Goal: Check status: Check status

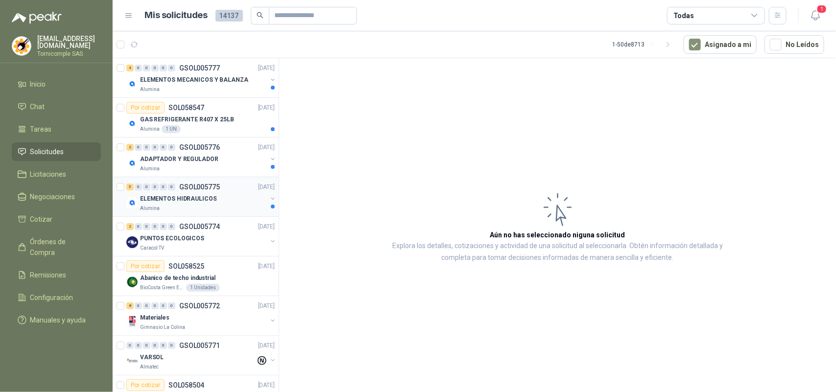
click at [202, 215] on div "5 0 0 0 0 0 GSOL005775 [DATE] ELEMENTOS HIDRAULICOS Alumina" at bounding box center [196, 197] width 166 height 40
click at [213, 196] on div "ELEMENTOS HIDRAULICOS" at bounding box center [203, 199] width 127 height 12
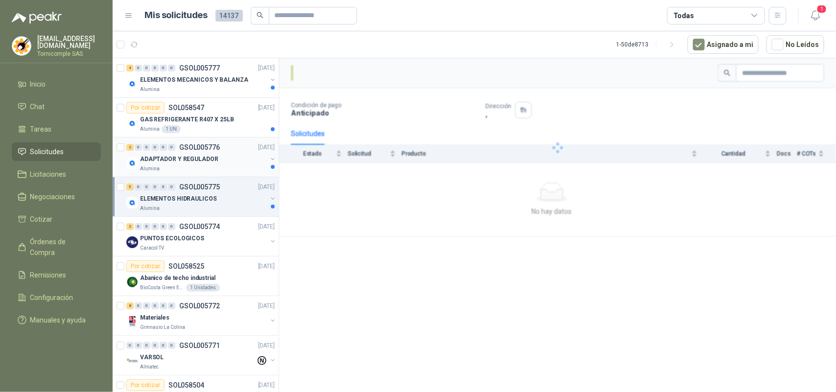
click at [213, 163] on p "ADAPTADOR Y REGULADOR" at bounding box center [179, 159] width 78 height 9
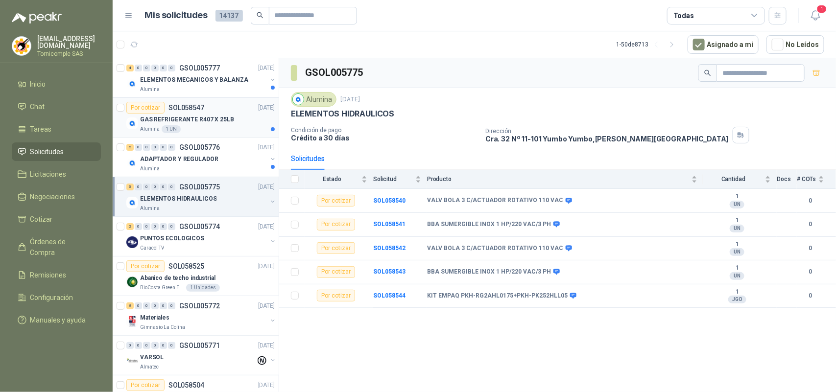
click at [207, 126] on div "Alumina 1 UN" at bounding box center [207, 129] width 135 height 8
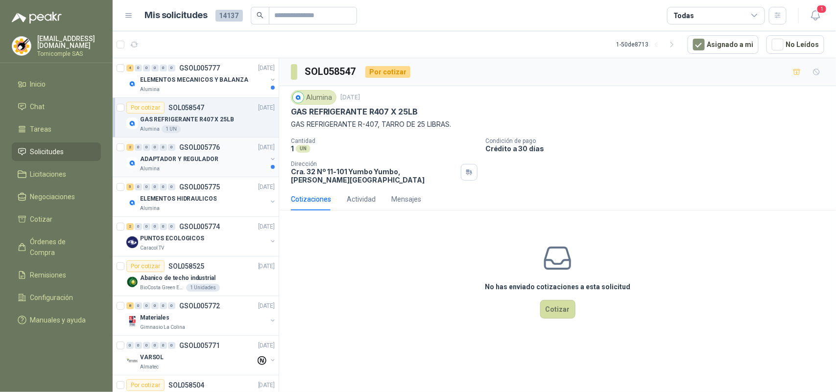
click at [202, 161] on p "ADAPTADOR Y REGULADOR" at bounding box center [179, 159] width 78 height 9
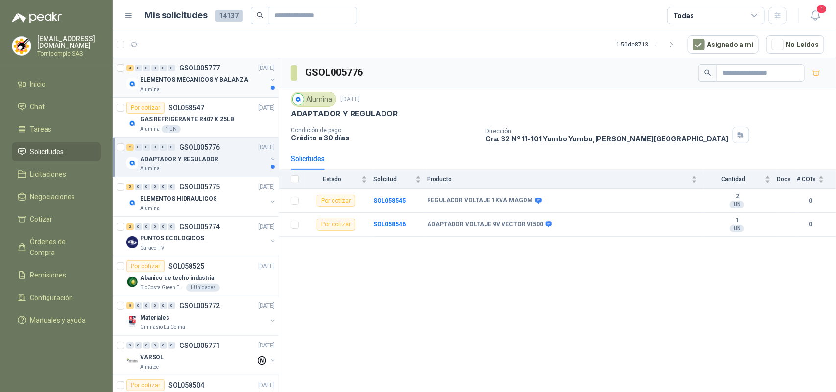
click at [203, 96] on div "4 0 0 0 0 0 GSOL005777 [DATE] ELEMENTOS MECANICOS Y BALANZA Alumina" at bounding box center [196, 78] width 166 height 40
click at [203, 92] on div "Alumina" at bounding box center [203, 90] width 127 height 8
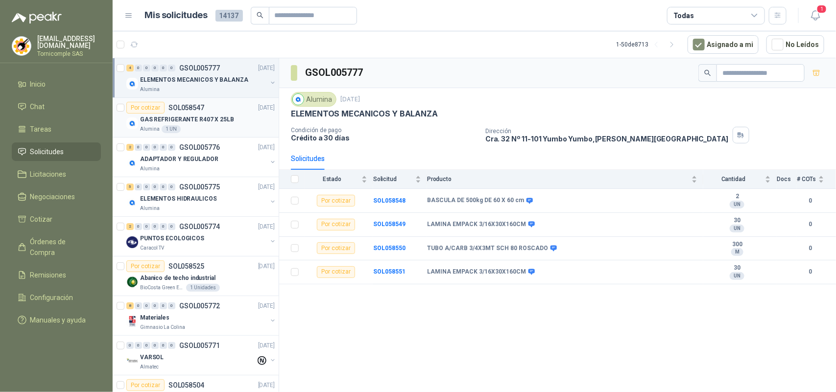
click at [207, 116] on p "GAS REFRIGERANTE R407 X 25LB" at bounding box center [187, 119] width 94 height 9
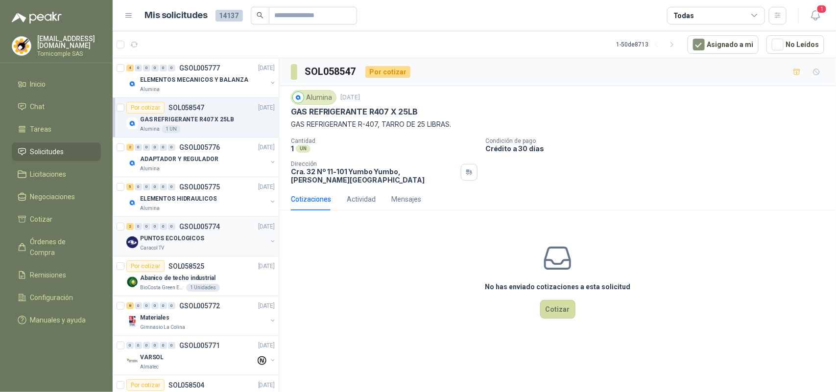
click at [167, 247] on div "Caracol TV" at bounding box center [203, 248] width 127 height 8
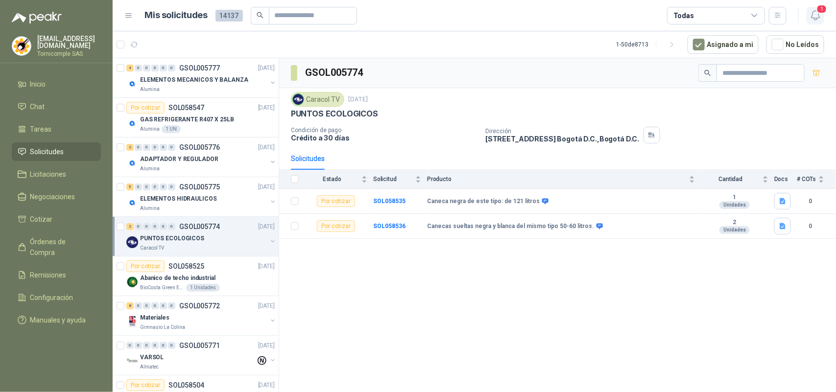
click at [818, 13] on span "1" at bounding box center [822, 8] width 11 height 9
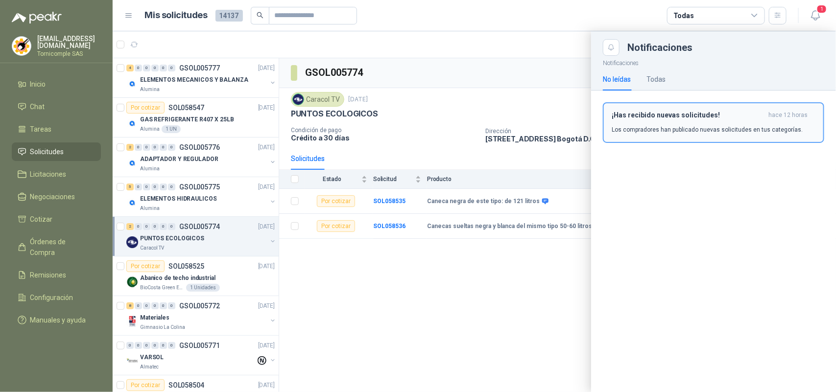
click at [751, 119] on h3 "¡Has recibido nuevas solicitudes!" at bounding box center [688, 115] width 153 height 8
